Goal: Navigation & Orientation: Find specific page/section

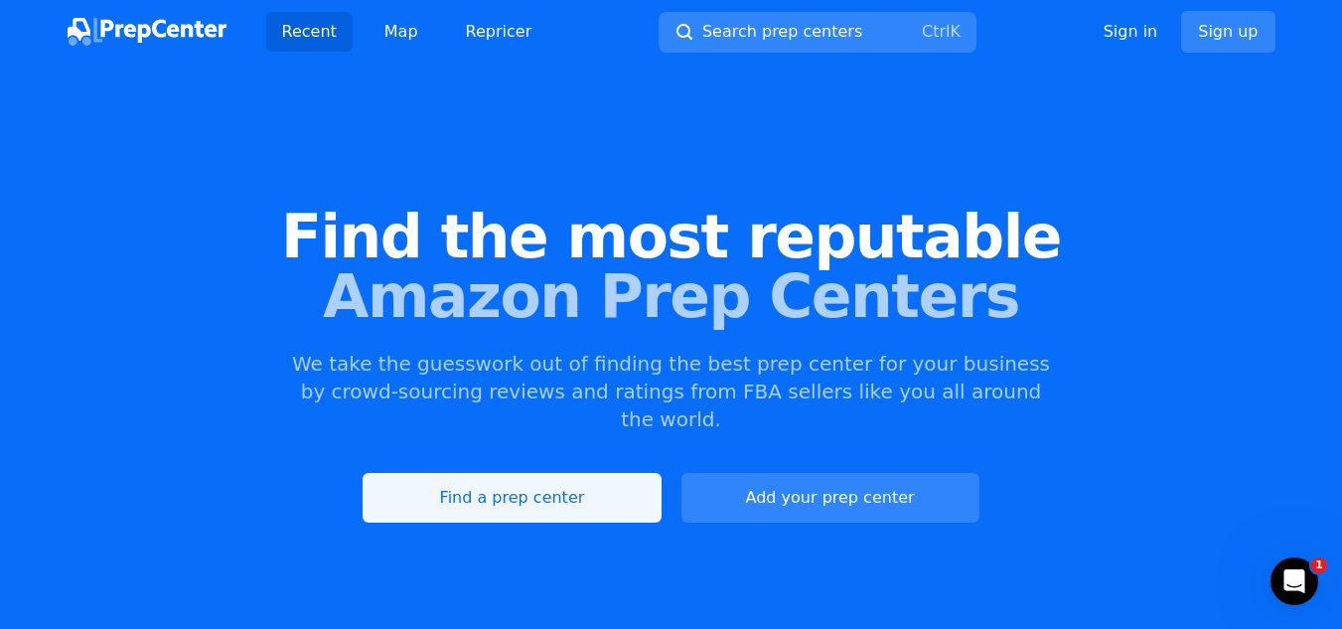
click at [495, 474] on link "Find a prep center" at bounding box center [512, 498] width 298 height 50
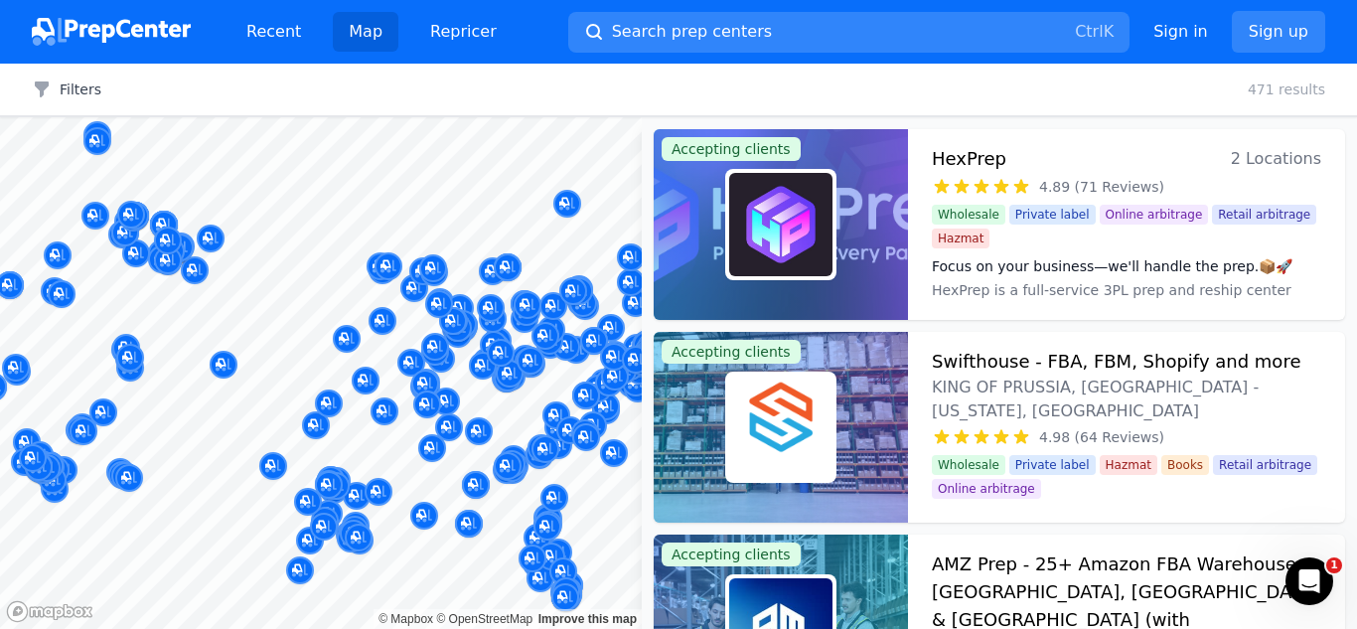
click at [469, 325] on div at bounding box center [501, 331] width 382 height 16
click at [871, 275] on div at bounding box center [781, 224] width 254 height 191
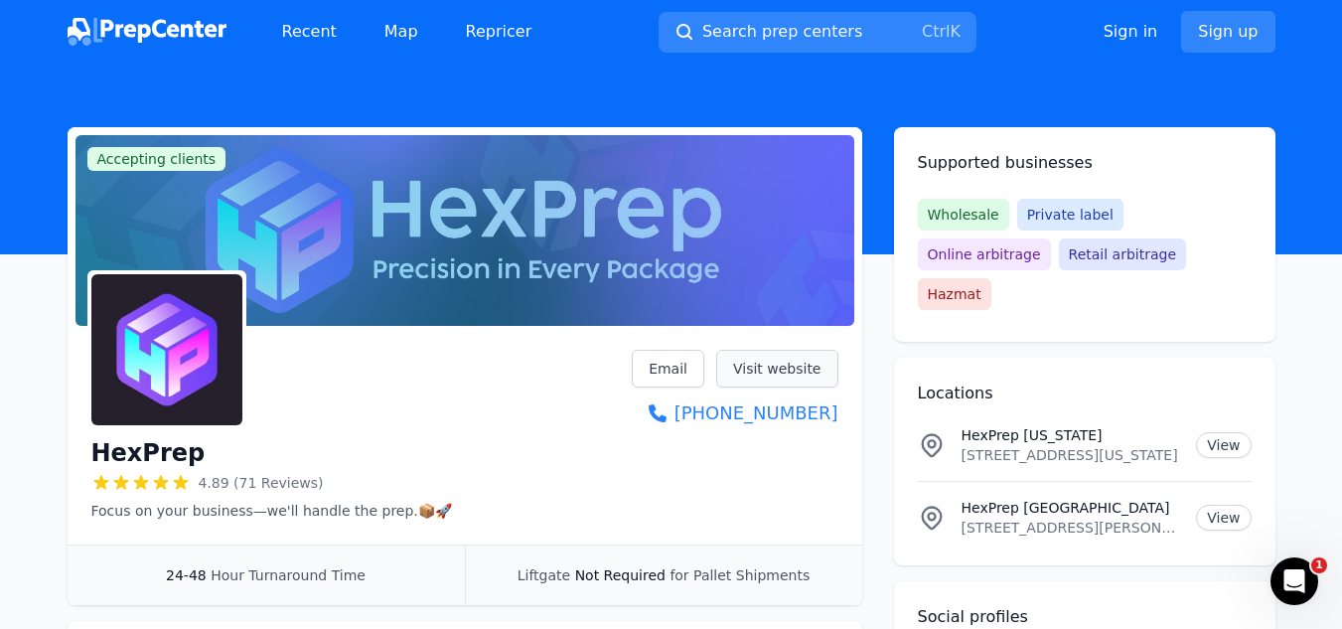
click at [789, 364] on link "Visit website" at bounding box center [777, 369] width 122 height 38
